Goal: Task Accomplishment & Management: Manage account settings

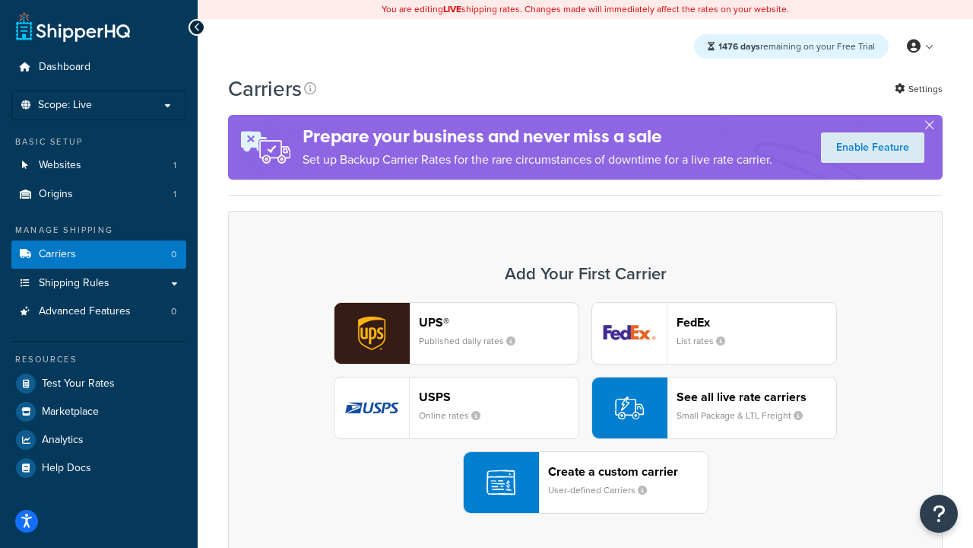
click at [586, 408] on div "UPS® Published daily rates FedEx List rates USPS Online rates See all live rate…" at bounding box center [585, 407] width 683 height 211
click at [757, 322] on header "FedEx" at bounding box center [757, 322] width 160 height 14
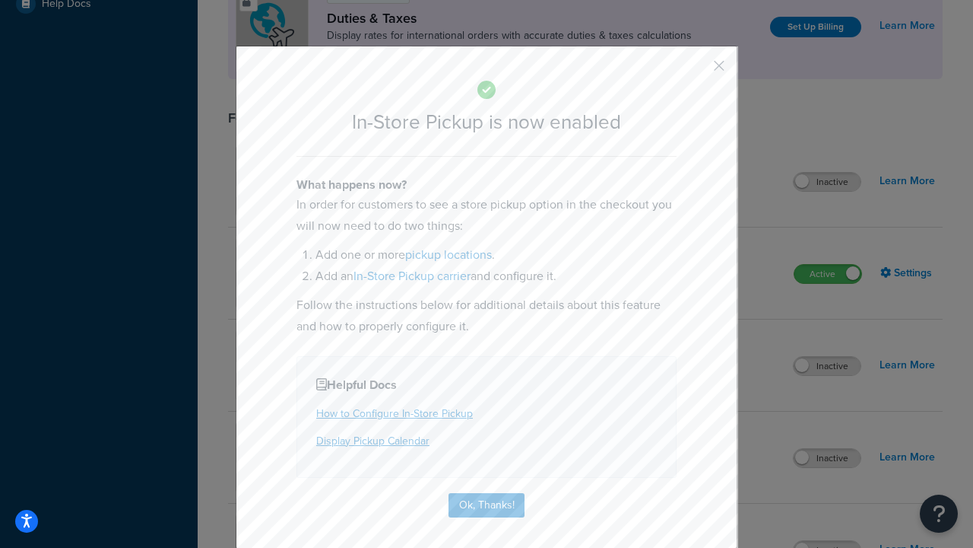
click at [697, 71] on button "button" at bounding box center [697, 71] width 4 height 4
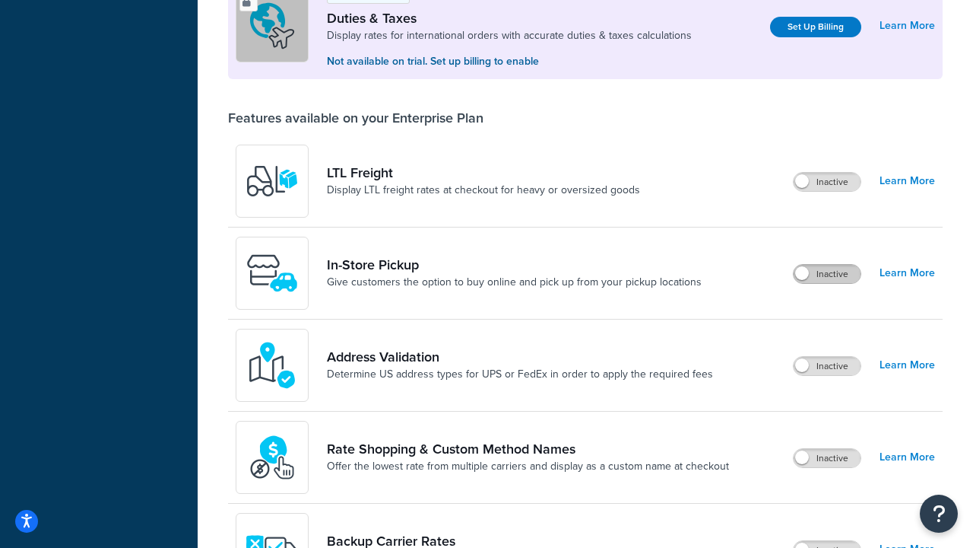
scroll to position [464, 0]
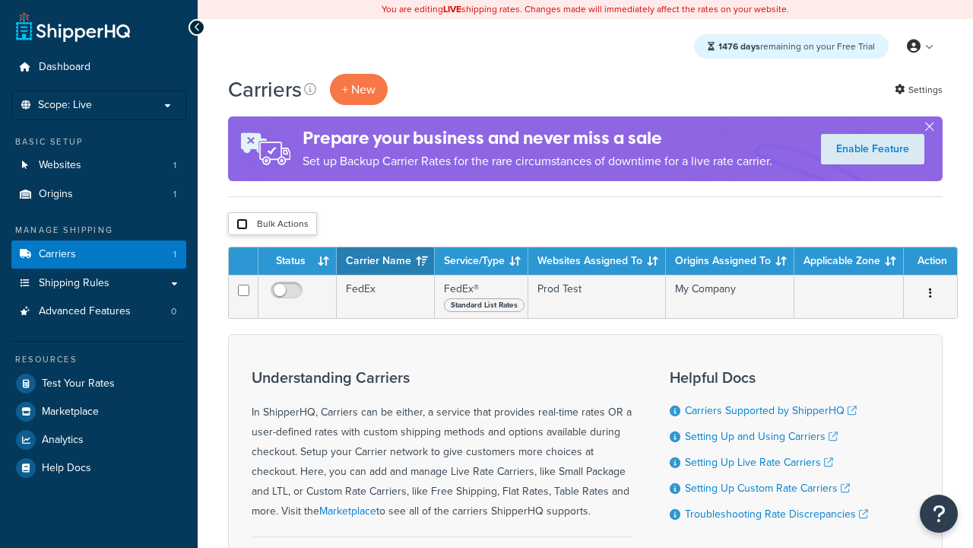
click at [242, 224] on input "checkbox" at bounding box center [241, 223] width 11 height 11
checkbox input "true"
click at [0, 0] on button "Delete" at bounding box center [0, 0] width 0 height 0
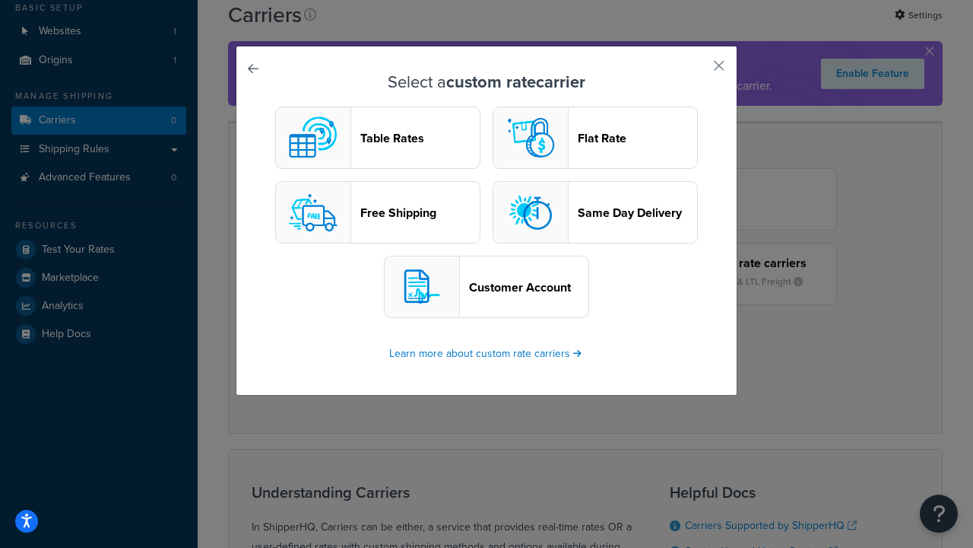
click at [378, 138] on header "Table Rates" at bounding box center [419, 138] width 119 height 14
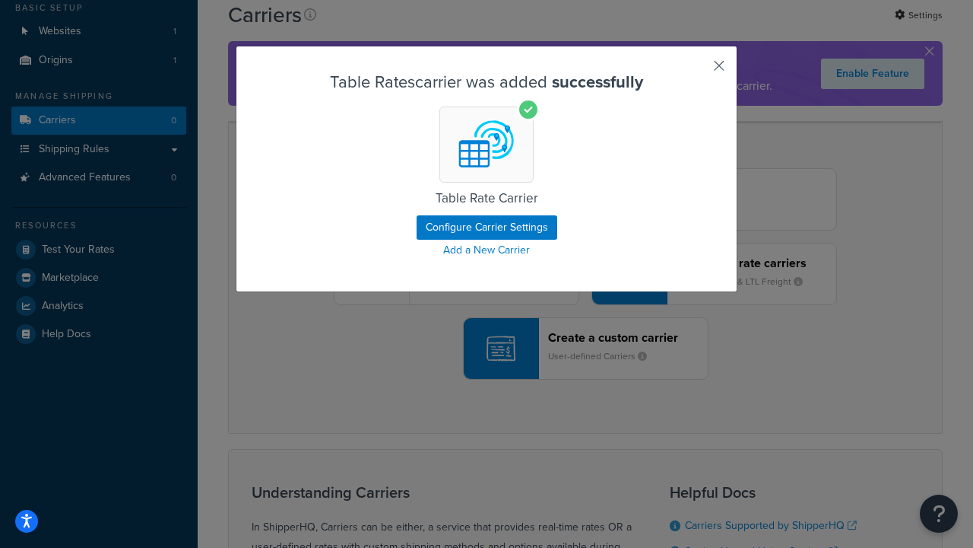
click at [697, 71] on button "button" at bounding box center [697, 71] width 4 height 4
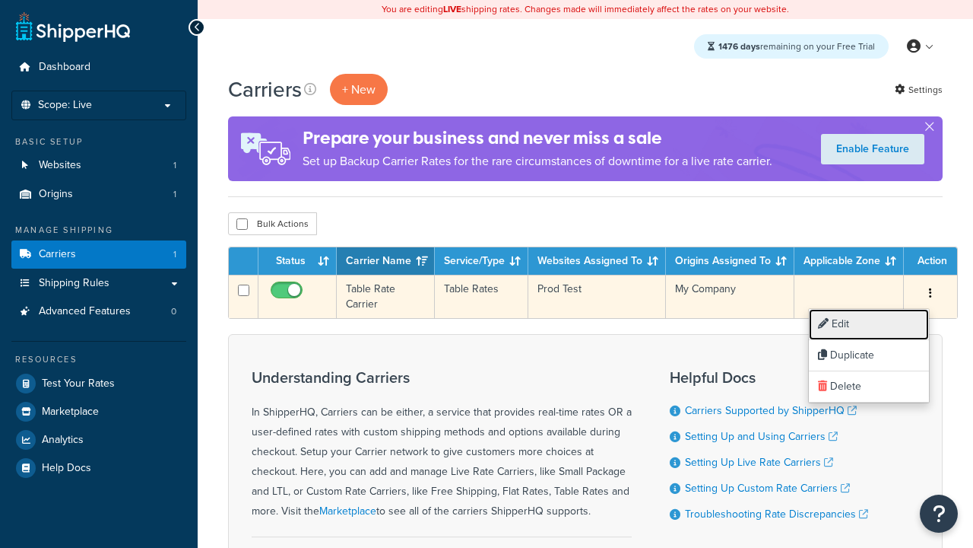
click at [869, 324] on link "Edit" at bounding box center [869, 324] width 120 height 31
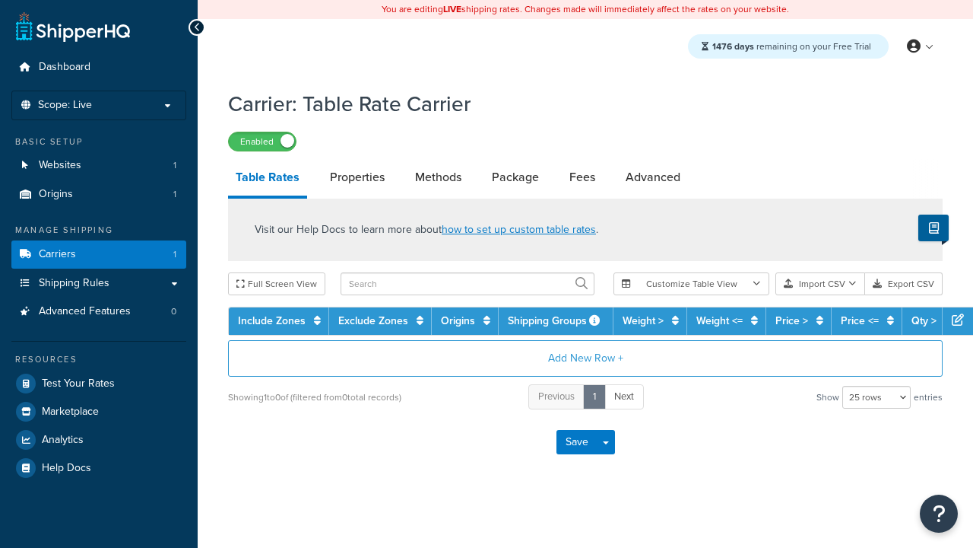
select select "25"
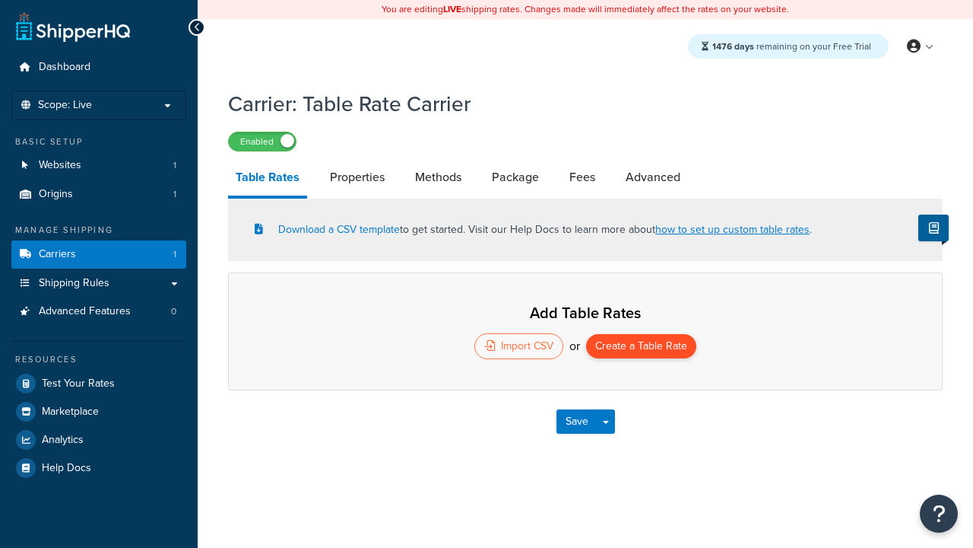
click at [641, 348] on button "Create a Table Rate" at bounding box center [641, 346] width 110 height 24
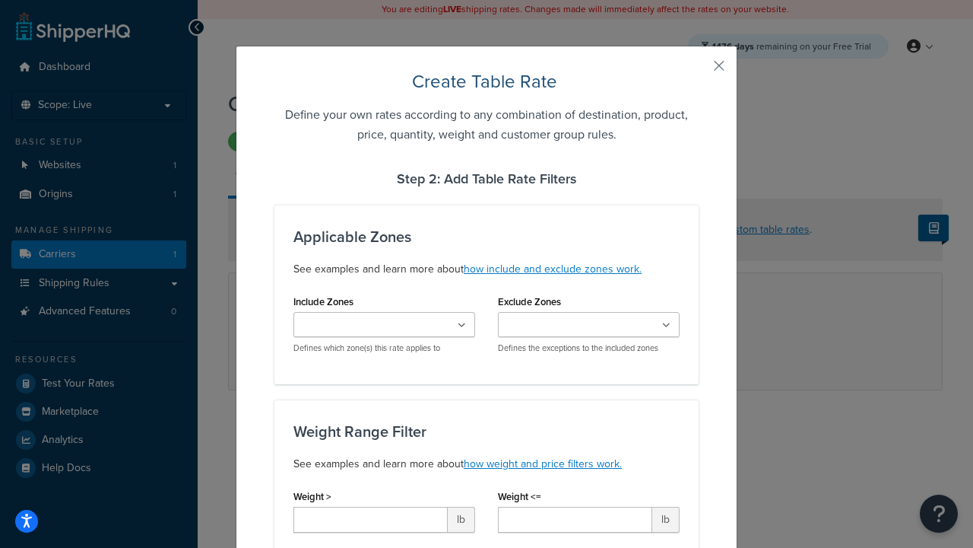
type input "10"
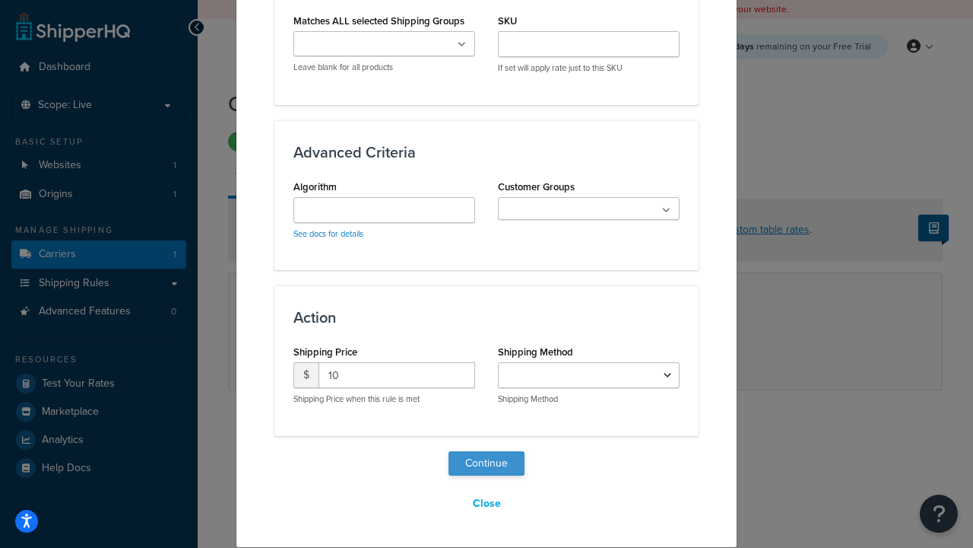
select select "25"
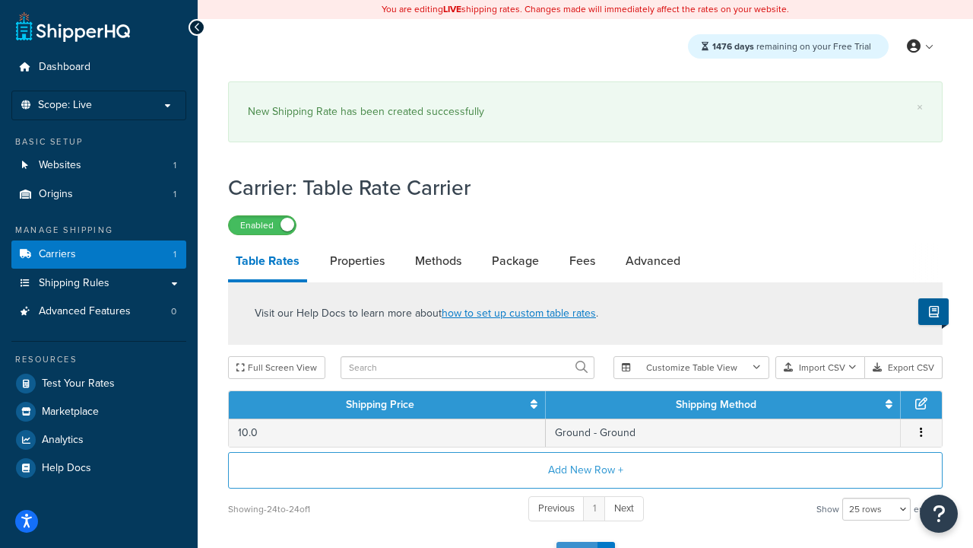
click at [576, 541] on button "Save" at bounding box center [577, 553] width 41 height 24
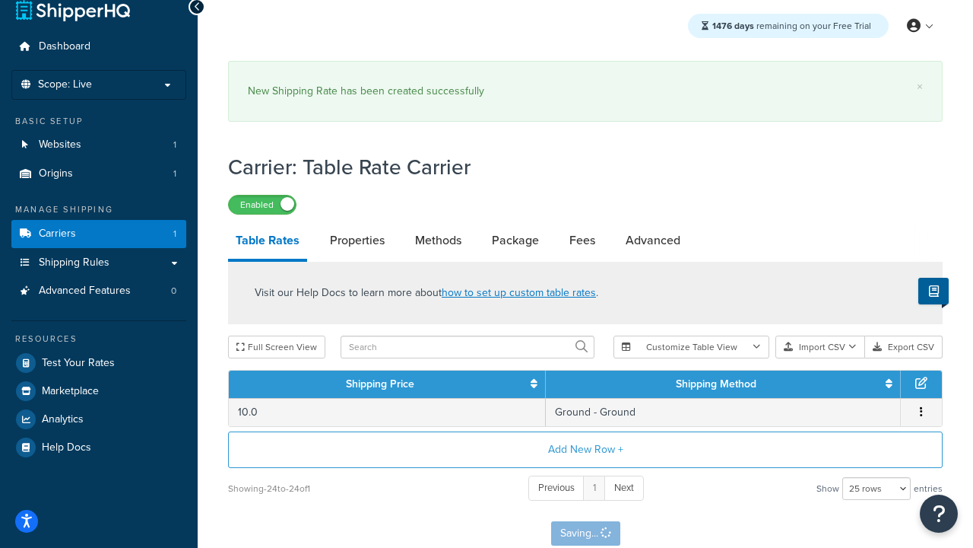
scroll to position [0, 0]
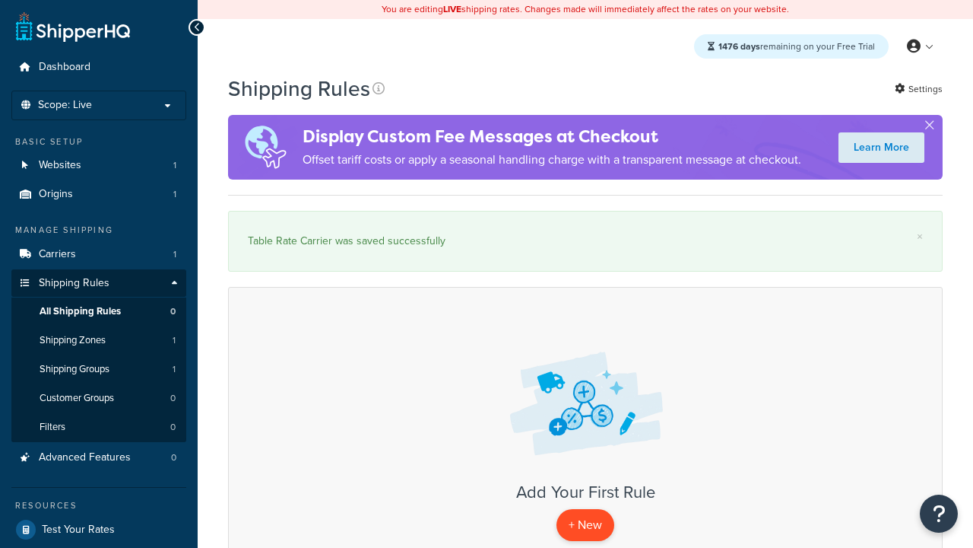
click at [586, 525] on p "+ New" at bounding box center [586, 524] width 58 height 31
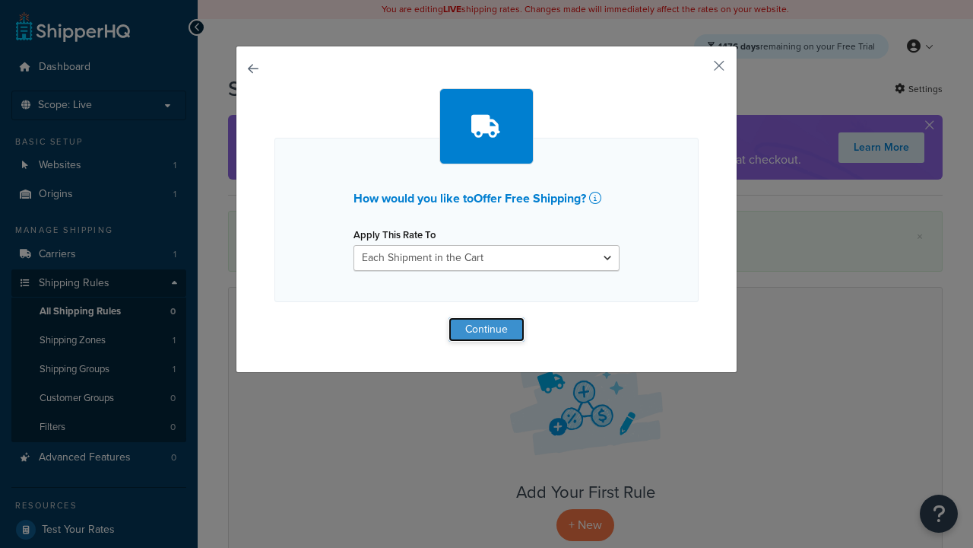
click at [487, 329] on button "Continue" at bounding box center [487, 329] width 76 height 24
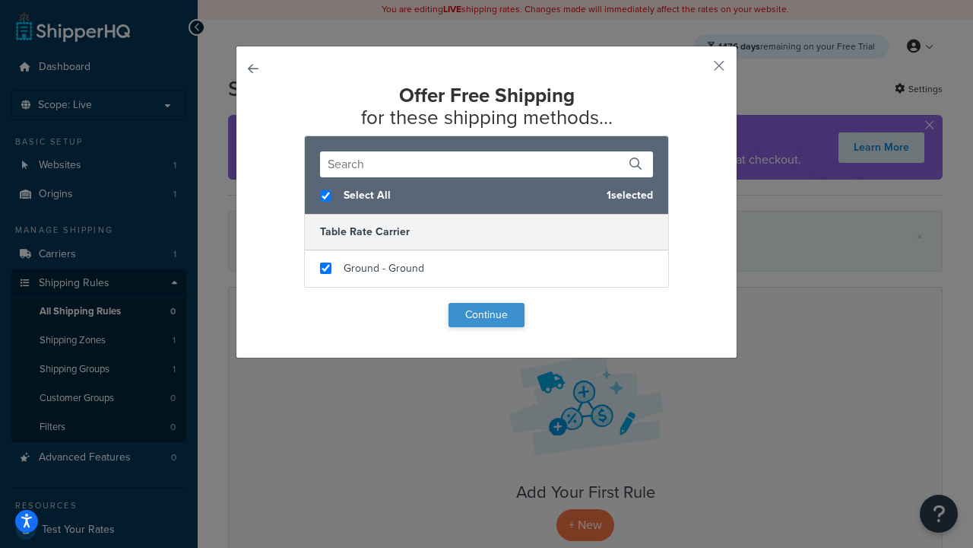
click at [487, 315] on button "Continue" at bounding box center [487, 315] width 76 height 24
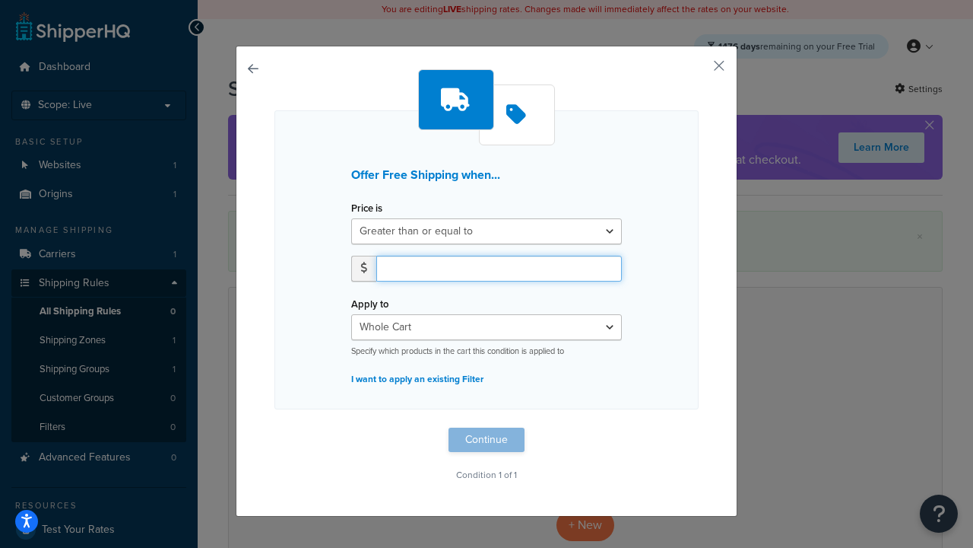
click at [499, 268] on input "number" at bounding box center [499, 269] width 246 height 26
type input "50"
click at [487, 440] on button "Continue" at bounding box center [487, 439] width 76 height 24
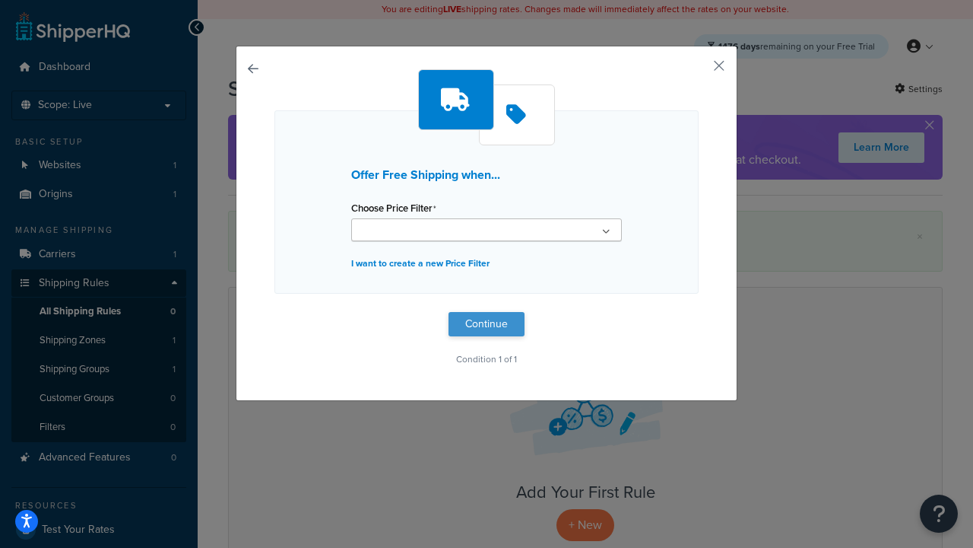
click at [487, 324] on button "Continue" at bounding box center [487, 324] width 76 height 24
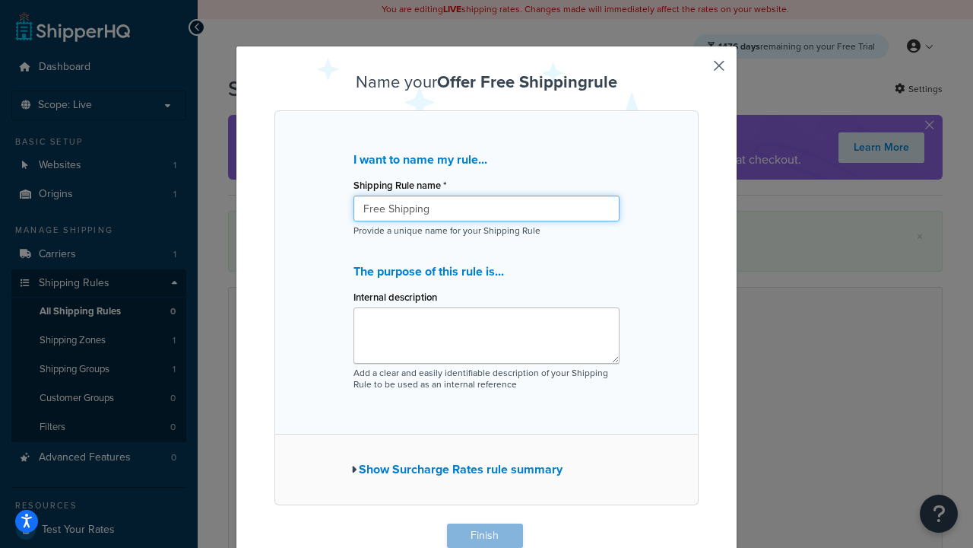
type input "Free Shipping"
click at [484, 535] on button "Finish" at bounding box center [485, 535] width 76 height 24
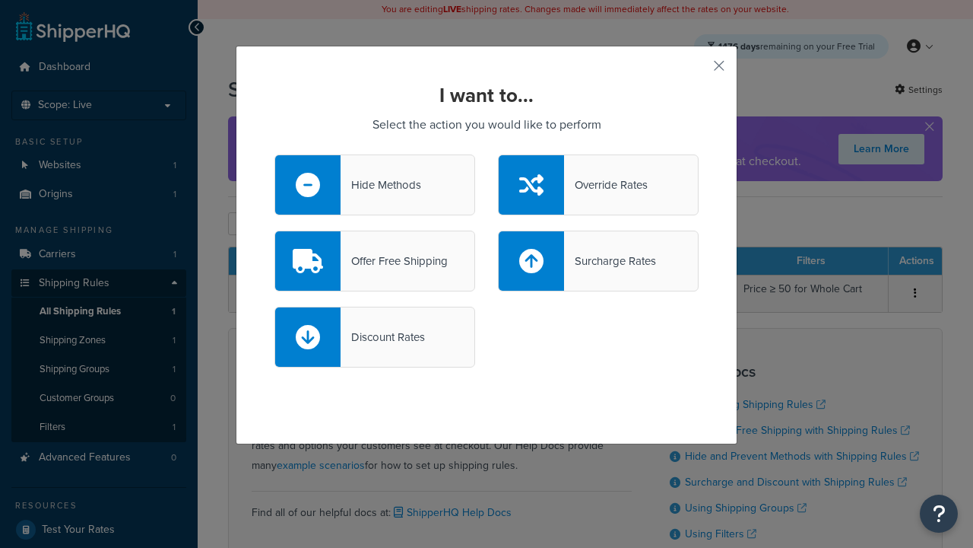
click at [598, 185] on div "Override Rates" at bounding box center [606, 184] width 84 height 21
click at [0, 0] on input "Override Rates" at bounding box center [0, 0] width 0 height 0
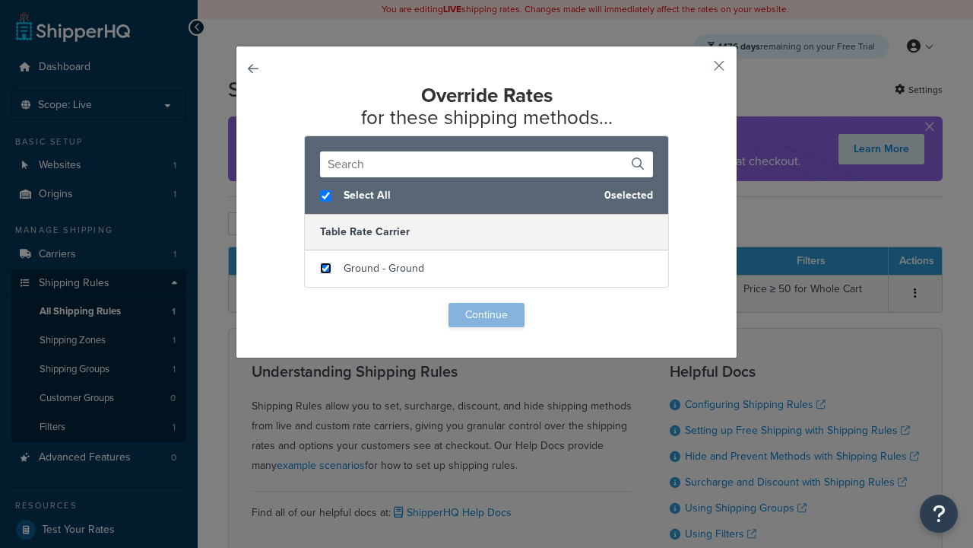
click at [325, 268] on input "checkbox" at bounding box center [325, 267] width 11 height 11
checkbox input "true"
click at [487, 315] on button "Continue" at bounding box center [487, 315] width 76 height 24
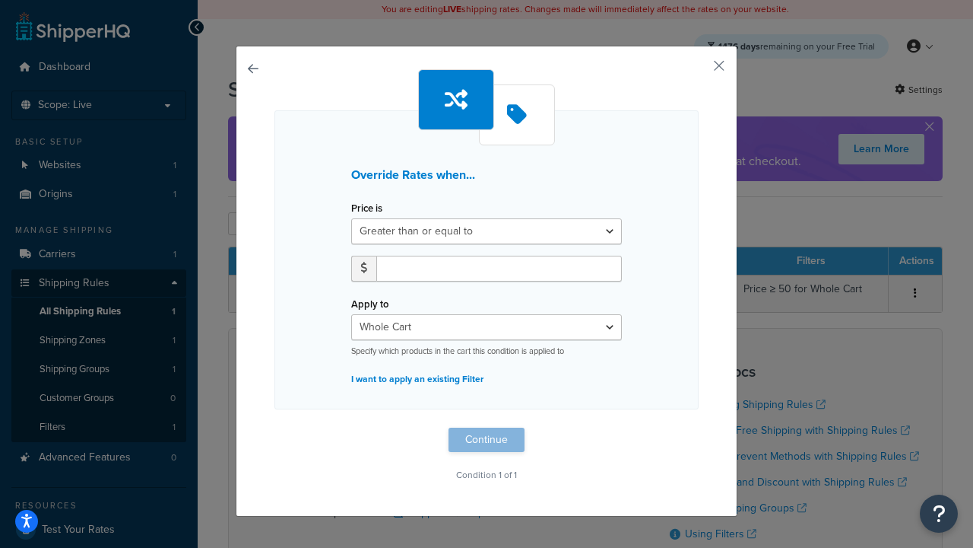
click at [367, 208] on label "Price is" at bounding box center [366, 207] width 31 height 11
click at [367, 218] on select "Greater than or equal to Between or equal to Less than or equal to" at bounding box center [486, 231] width 271 height 26
click at [499, 268] on input "number" at bounding box center [499, 269] width 246 height 26
type input "100"
click at [487, 440] on button "Continue" at bounding box center [487, 439] width 76 height 24
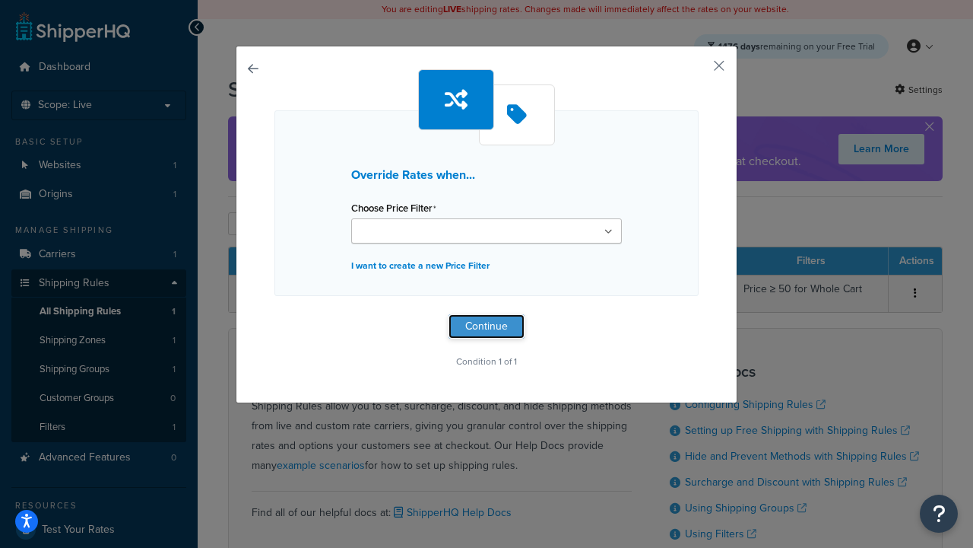
click at [487, 325] on button "Continue" at bounding box center [487, 326] width 76 height 24
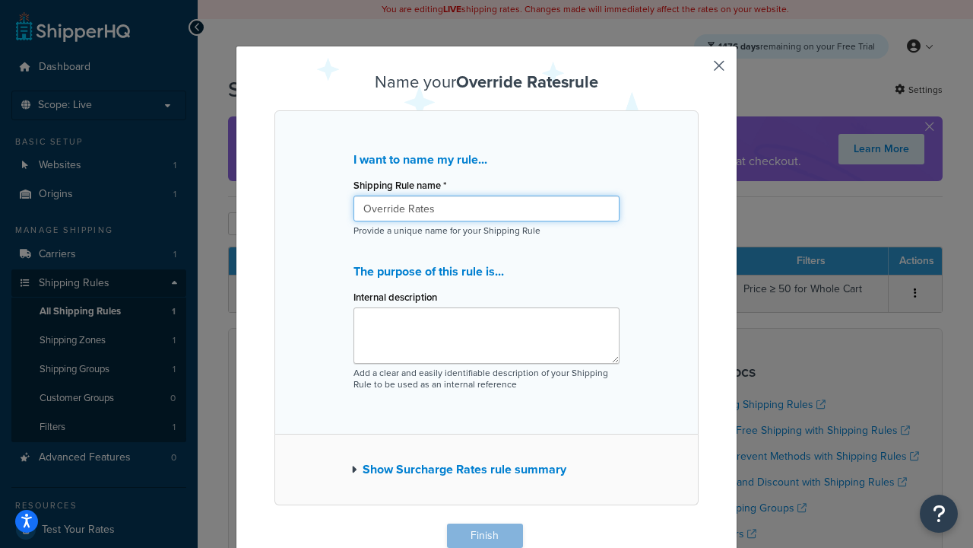
type input "Override Rates"
click at [484, 535] on button "Finish" at bounding box center [485, 535] width 76 height 24
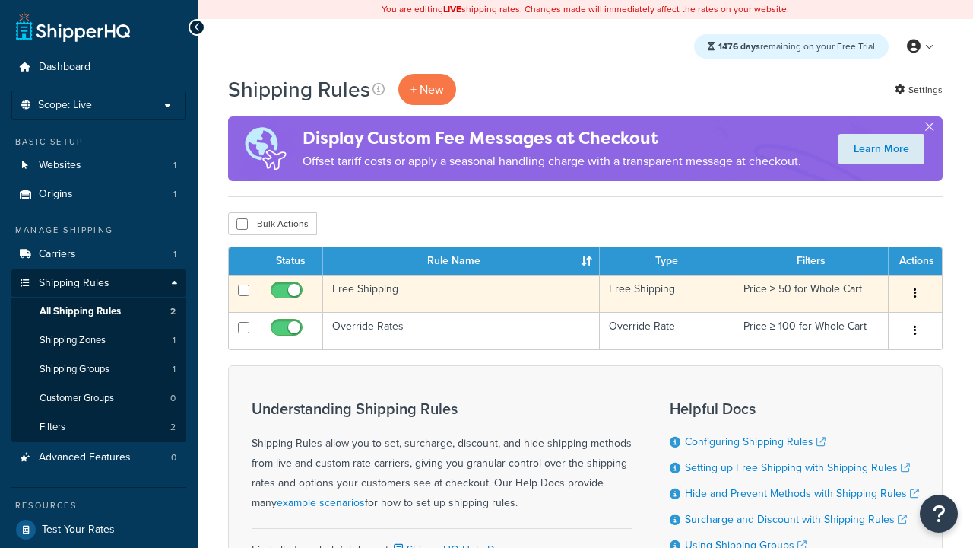
click at [915, 294] on icon "button" at bounding box center [915, 292] width 3 height 11
click at [0, 0] on link "Delete" at bounding box center [0, 0] width 0 height 0
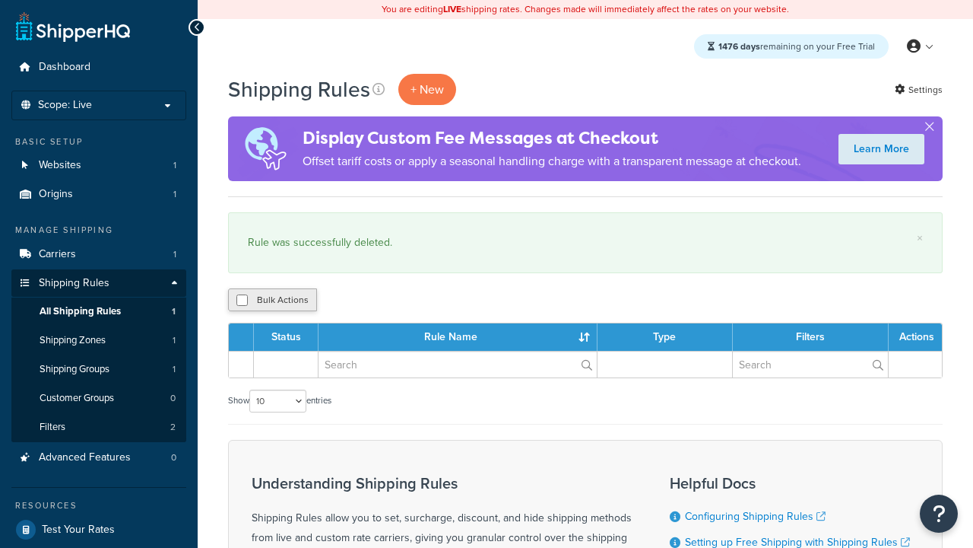
click at [272, 300] on button "Bulk Actions" at bounding box center [272, 299] width 89 height 23
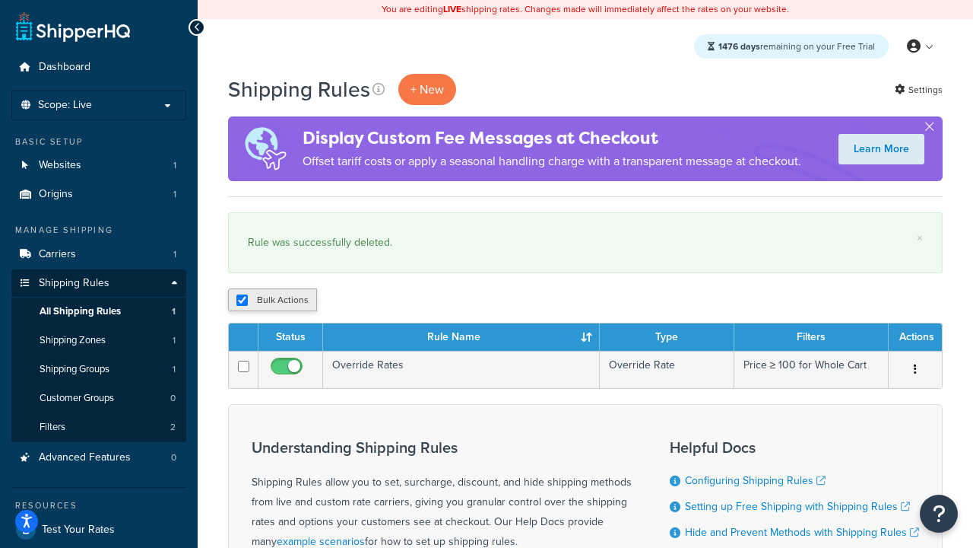
click at [272, 300] on button "Bulk Actions" at bounding box center [272, 299] width 89 height 23
checkbox input "true"
click at [0, 0] on button "Delete" at bounding box center [0, 0] width 0 height 0
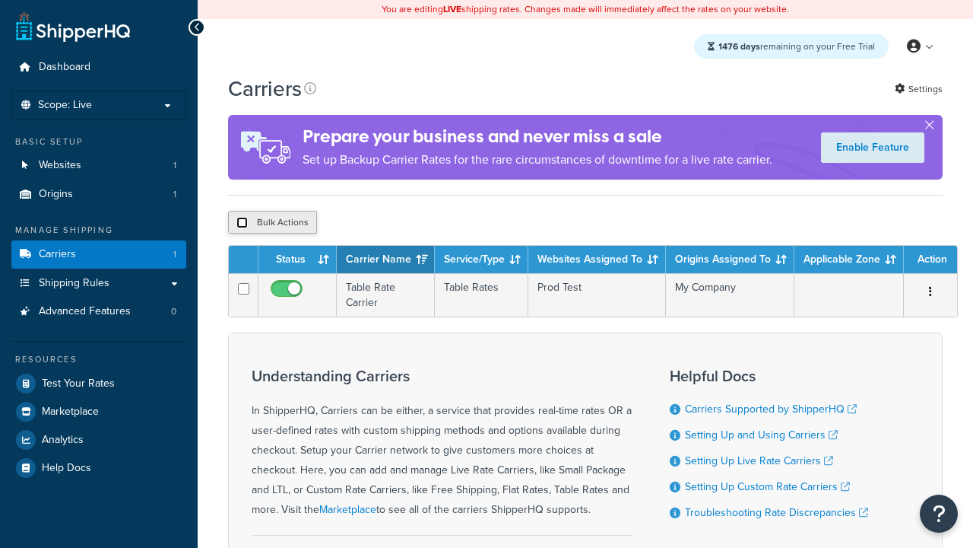
click at [242, 224] on input "checkbox" at bounding box center [241, 222] width 11 height 11
checkbox input "true"
click at [0, 0] on button "Delete" at bounding box center [0, 0] width 0 height 0
